Goal: Task Accomplishment & Management: Manage account settings

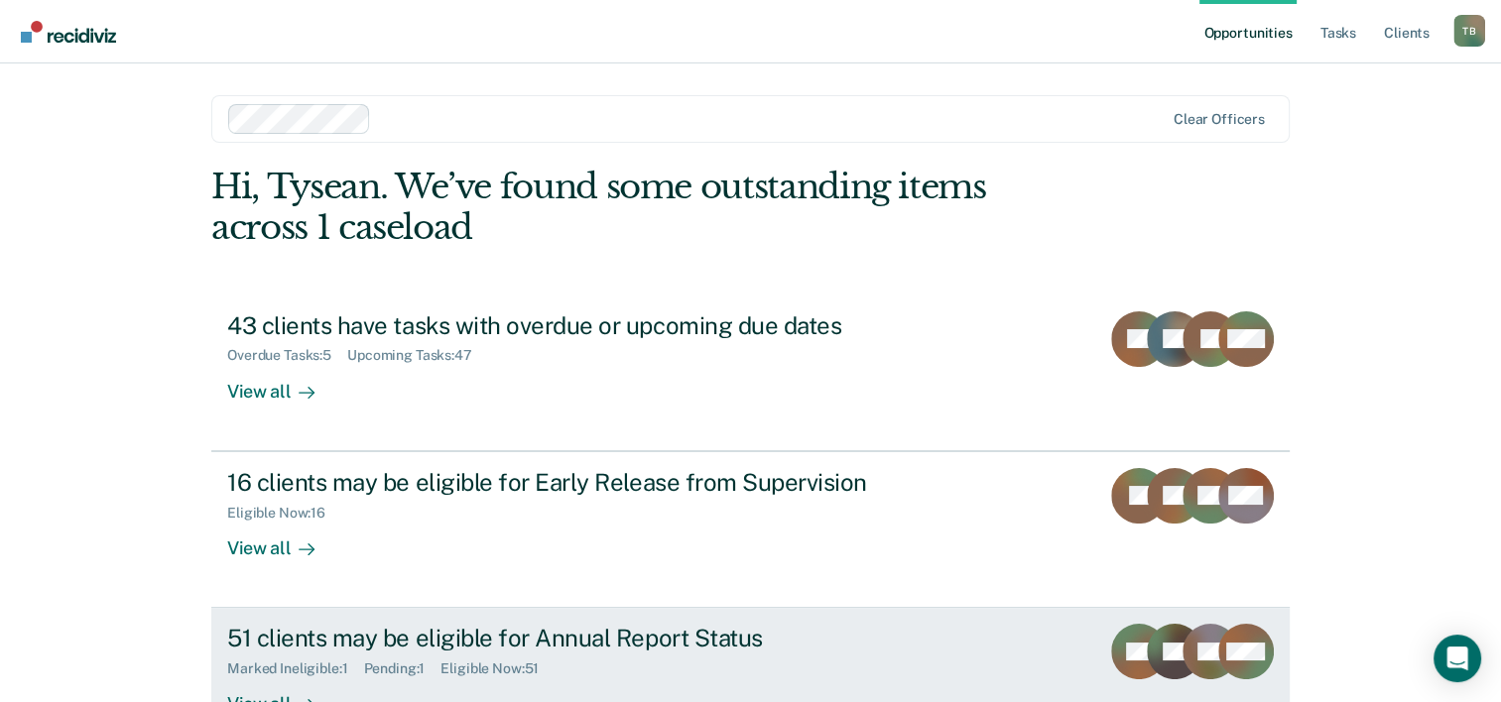
click at [540, 627] on div "51 clients may be eligible for Annual Report Status" at bounding box center [575, 638] width 696 height 29
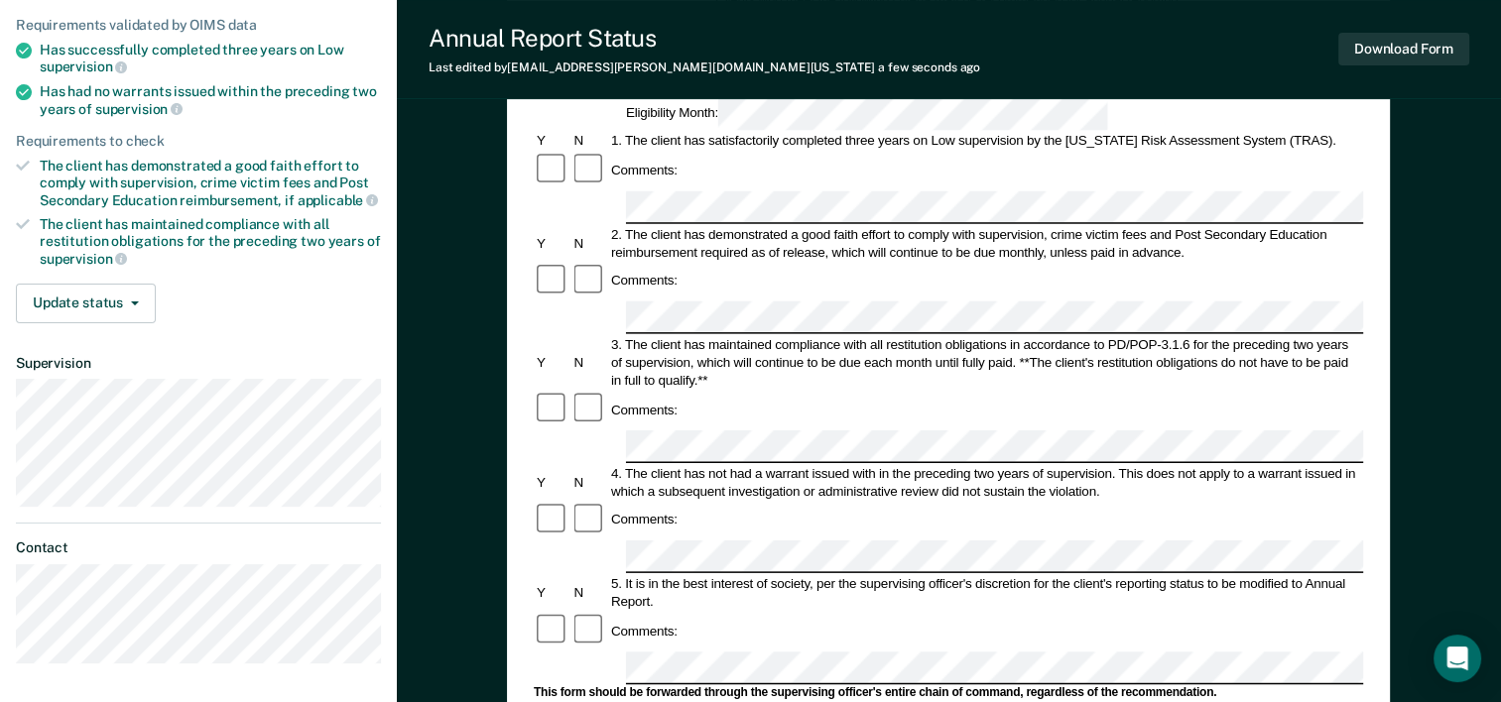
scroll to position [278, 0]
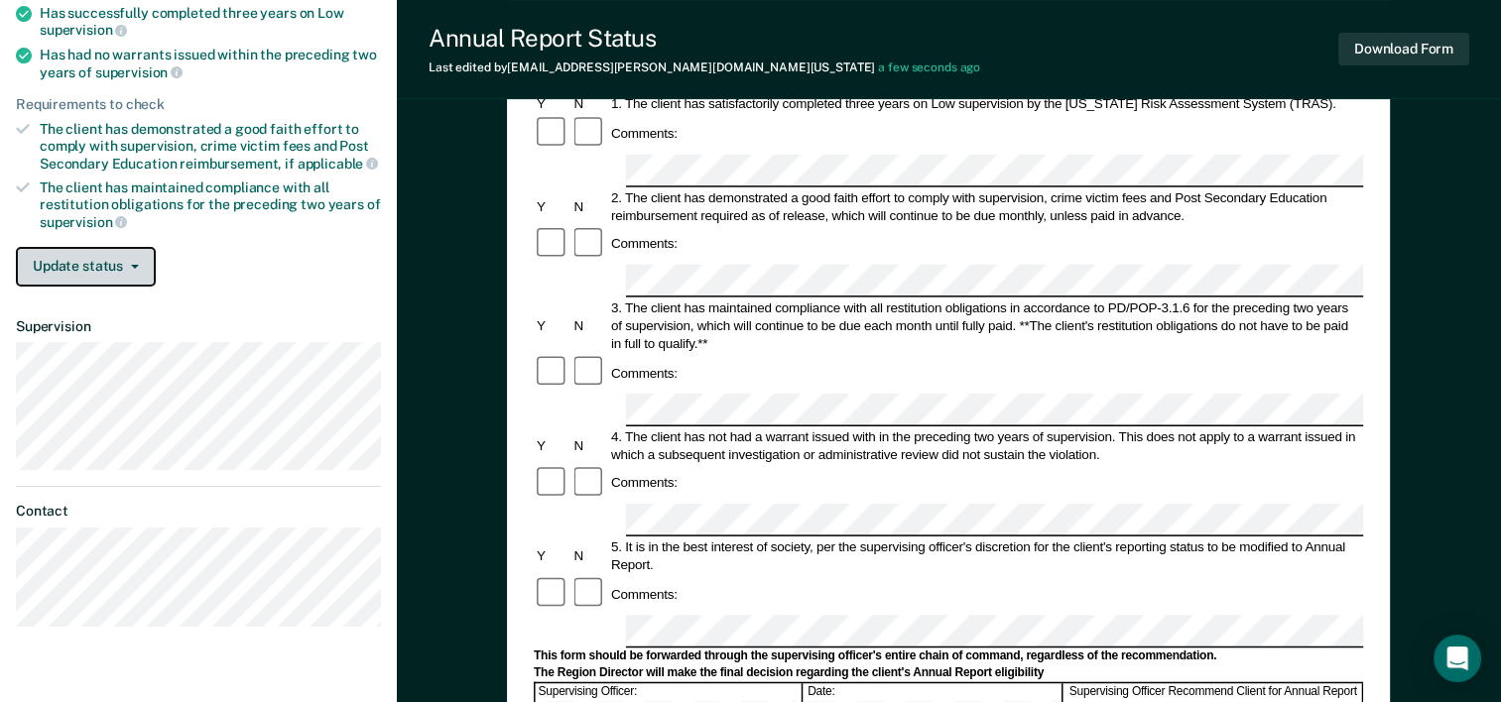
click at [103, 257] on button "Update status" at bounding box center [86, 267] width 140 height 40
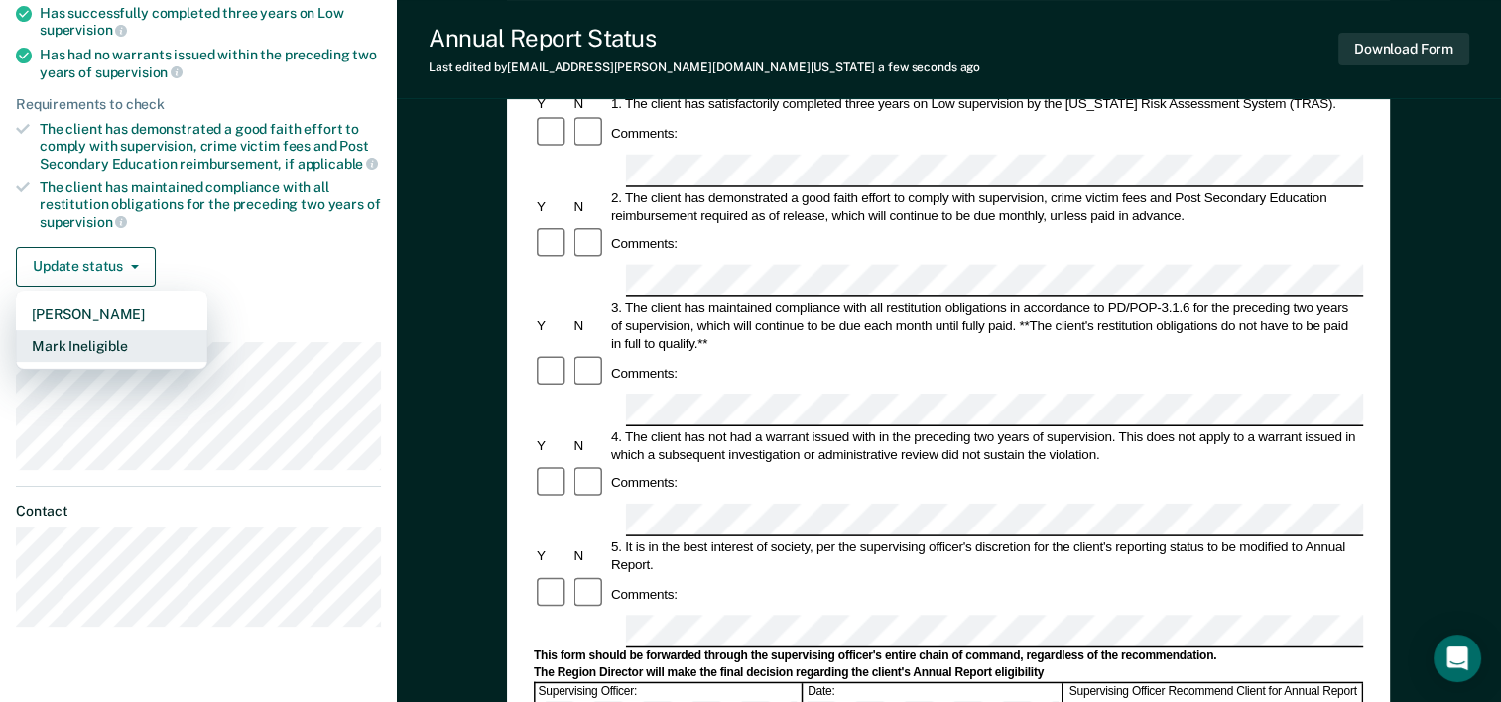
click at [99, 346] on button "Mark Ineligible" at bounding box center [111, 346] width 191 height 32
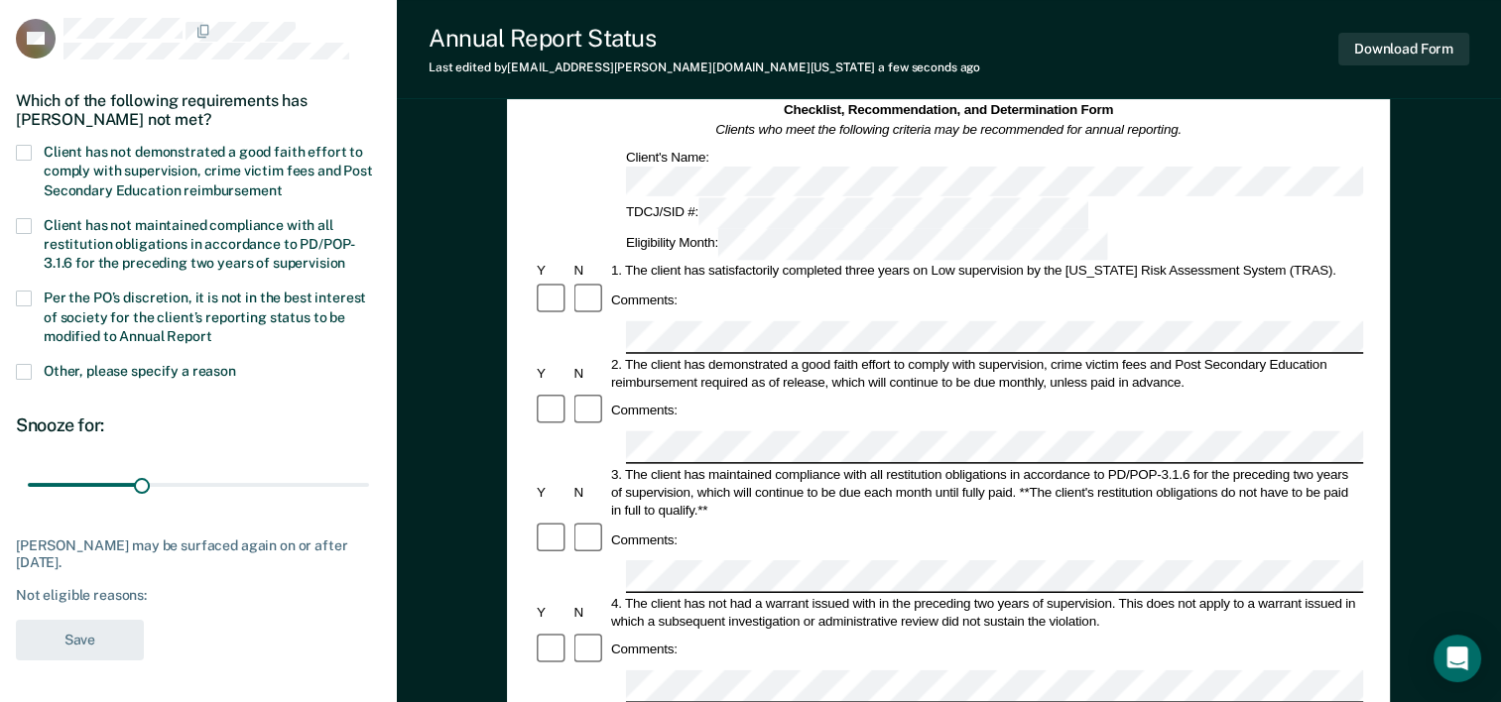
scroll to position [0, 0]
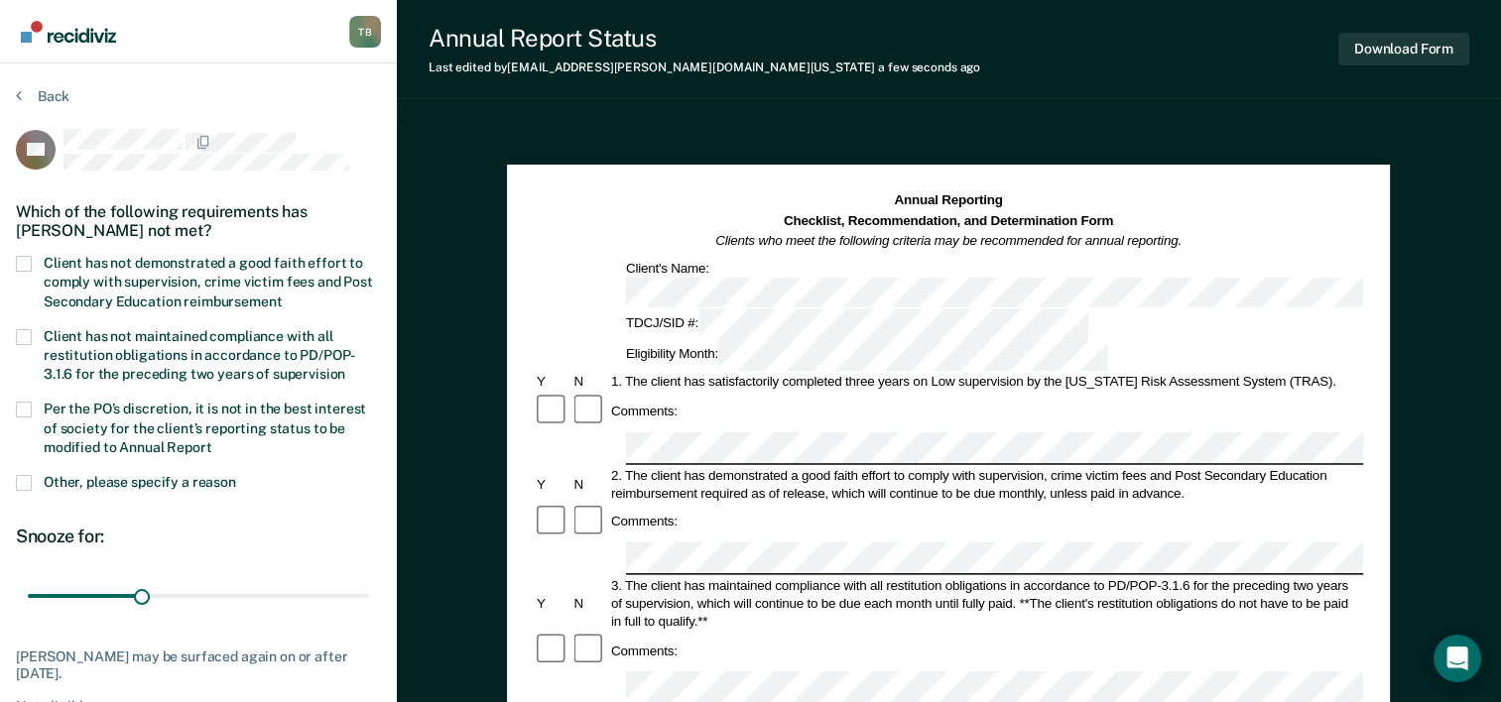
click at [12, 411] on section "Back RR Which of the following requirements has [PERSON_NAME] not met? Client h…" at bounding box center [198, 435] width 397 height 744
click at [21, 411] on span at bounding box center [24, 410] width 16 height 16
click at [212, 440] on input "Per the PO’s discretion, it is not in the best interest of society for the clie…" at bounding box center [212, 440] width 0 height 0
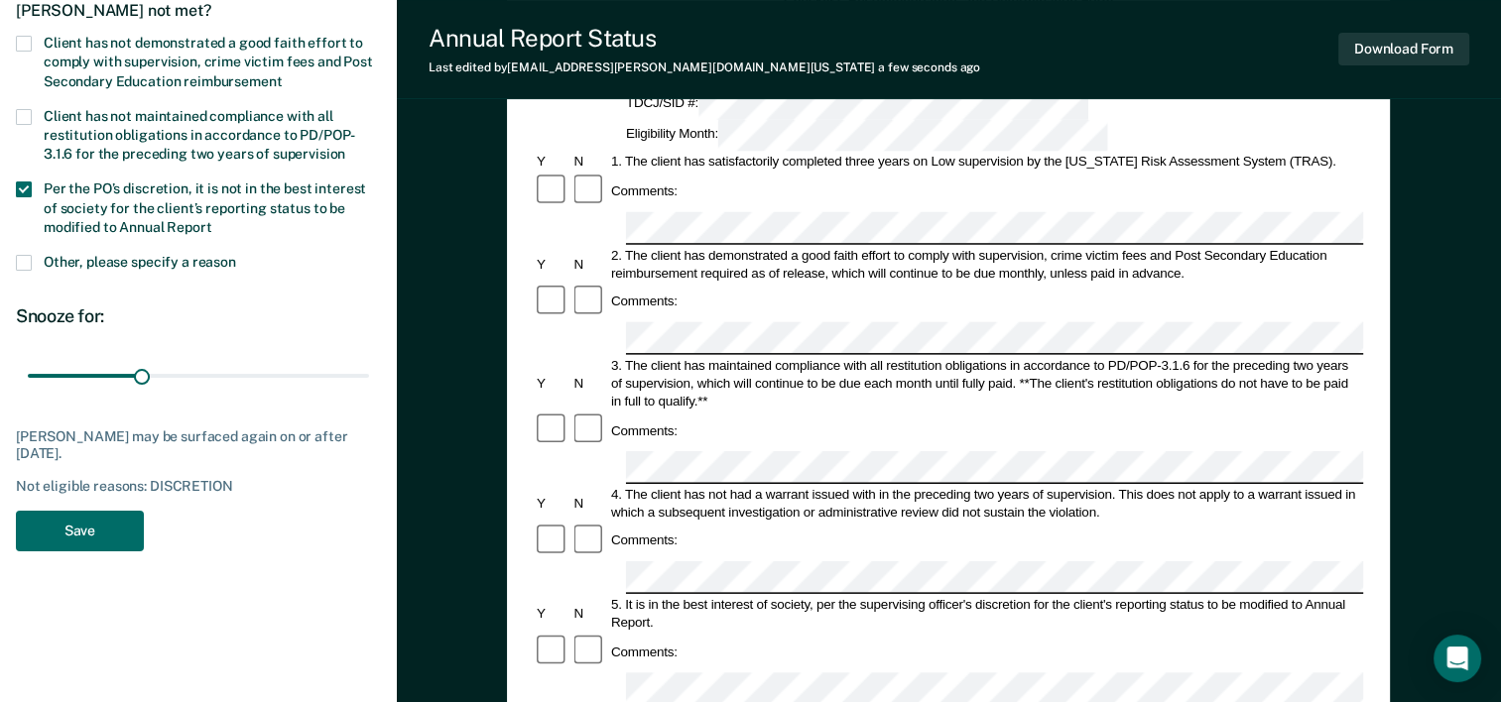
scroll to position [230, 0]
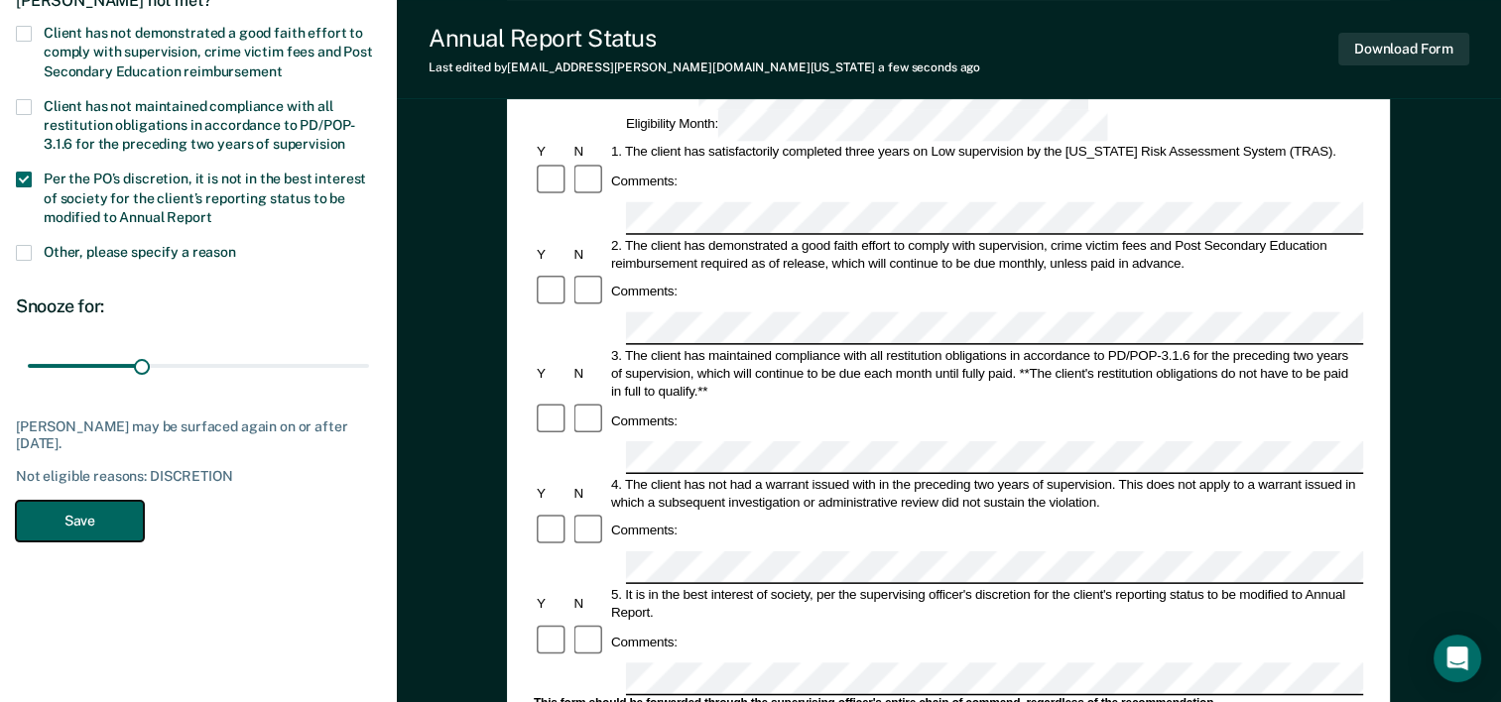
click at [119, 515] on button "Save" at bounding box center [80, 521] width 128 height 41
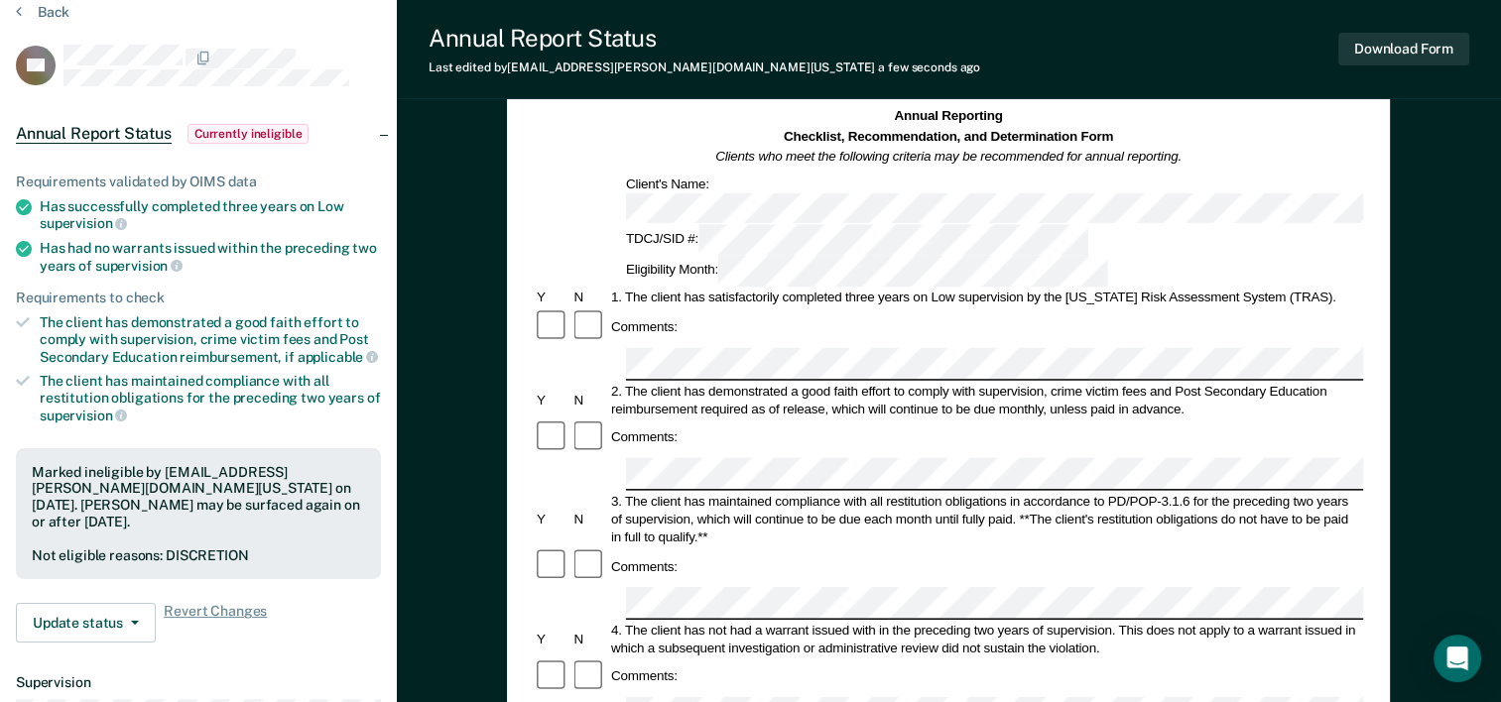
scroll to position [0, 0]
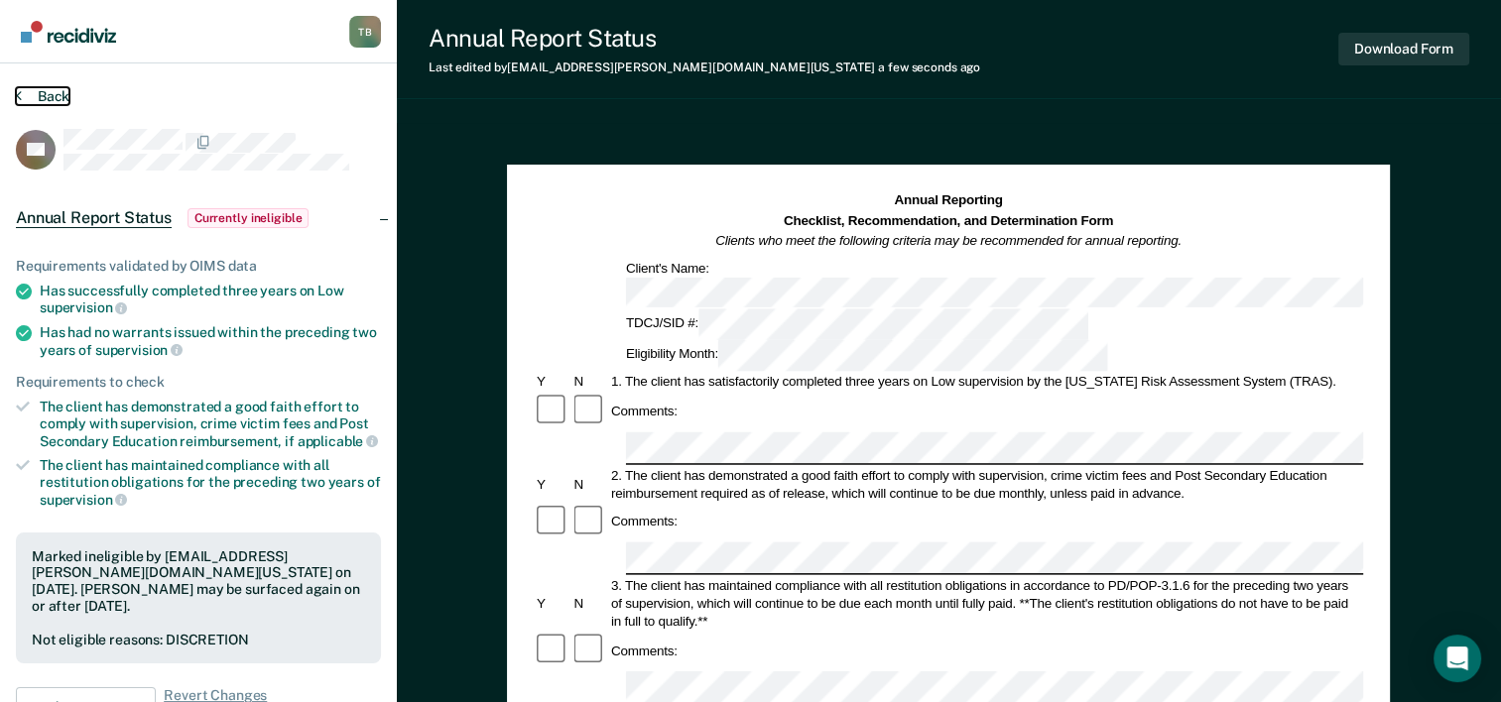
click at [42, 95] on button "Back" at bounding box center [43, 96] width 54 height 18
